Goal: Task Accomplishment & Management: Manage account settings

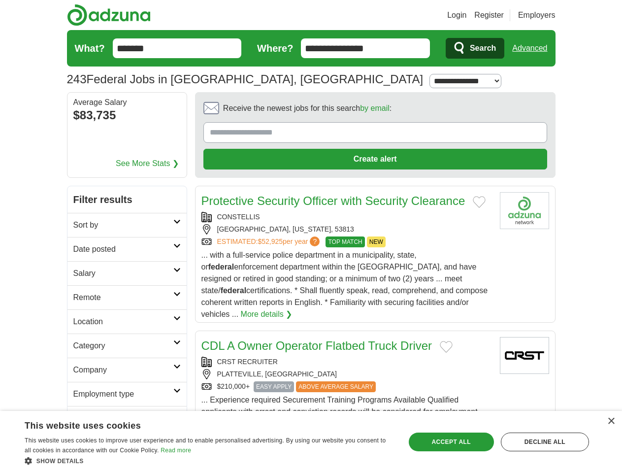
click at [467, 15] on link "Login" at bounding box center [456, 15] width 19 height 12
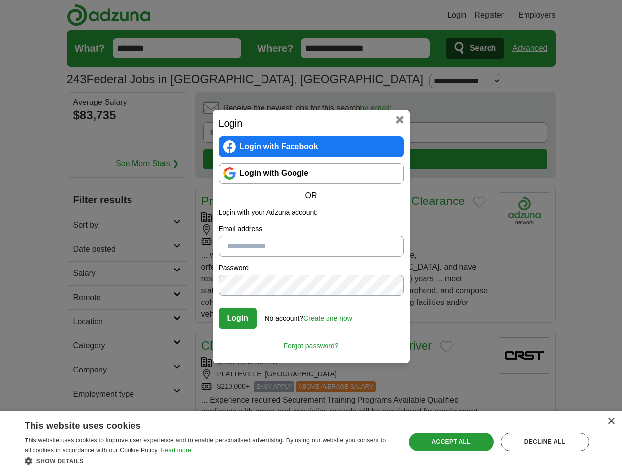
click at [548, 15] on div "Login Login with Facebook Login with Google OR Login with your Adzuna account: …" at bounding box center [311, 236] width 622 height 473
click at [534, 48] on div "Login Login with Facebook Login with Google OR Login with your Adzuna account: …" at bounding box center [311, 236] width 622 height 473
click at [119, 116] on div "Login Login with Facebook Login with Google OR Login with your Adzuna account: …" at bounding box center [311, 236] width 622 height 473
click at [348, 111] on div "Login Login with Facebook Login with Google OR Login with your Adzuna account: …" at bounding box center [311, 236] width 197 height 253
click at [576, 111] on div "Login Login with Facebook Login with Google OR Login with your Adzuna account: …" at bounding box center [311, 236] width 622 height 473
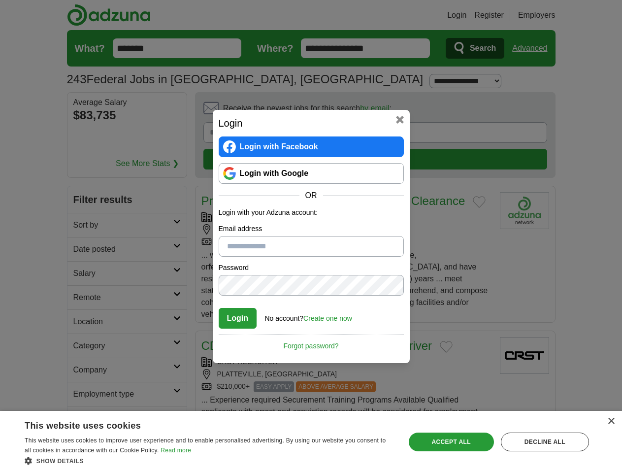
click at [83, 177] on div "Login Login with Facebook Login with Google OR Login with your Adzuna account: …" at bounding box center [311, 236] width 622 height 473
click at [83, 202] on div "Login Login with Facebook Login with Google OR Login with your Adzuna account: …" at bounding box center [311, 236] width 622 height 473
click at [83, 226] on div "Login Login with Facebook Login with Google OR Login with your Adzuna account: …" at bounding box center [311, 236] width 622 height 473
click at [83, 250] on div "Login Login with Facebook Login with Google OR Login with your Adzuna account: …" at bounding box center [311, 236] width 622 height 473
